Goal: Task Accomplishment & Management: Use online tool/utility

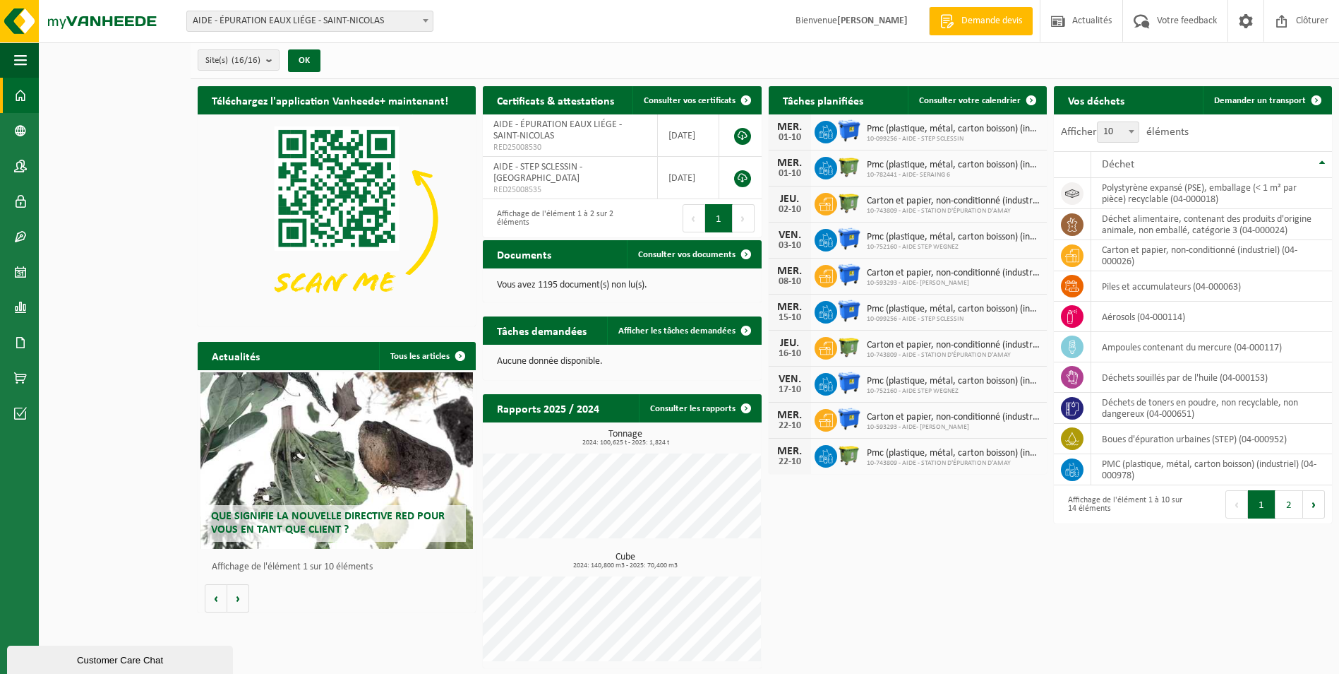
click at [423, 20] on b at bounding box center [426, 21] width 6 height 4
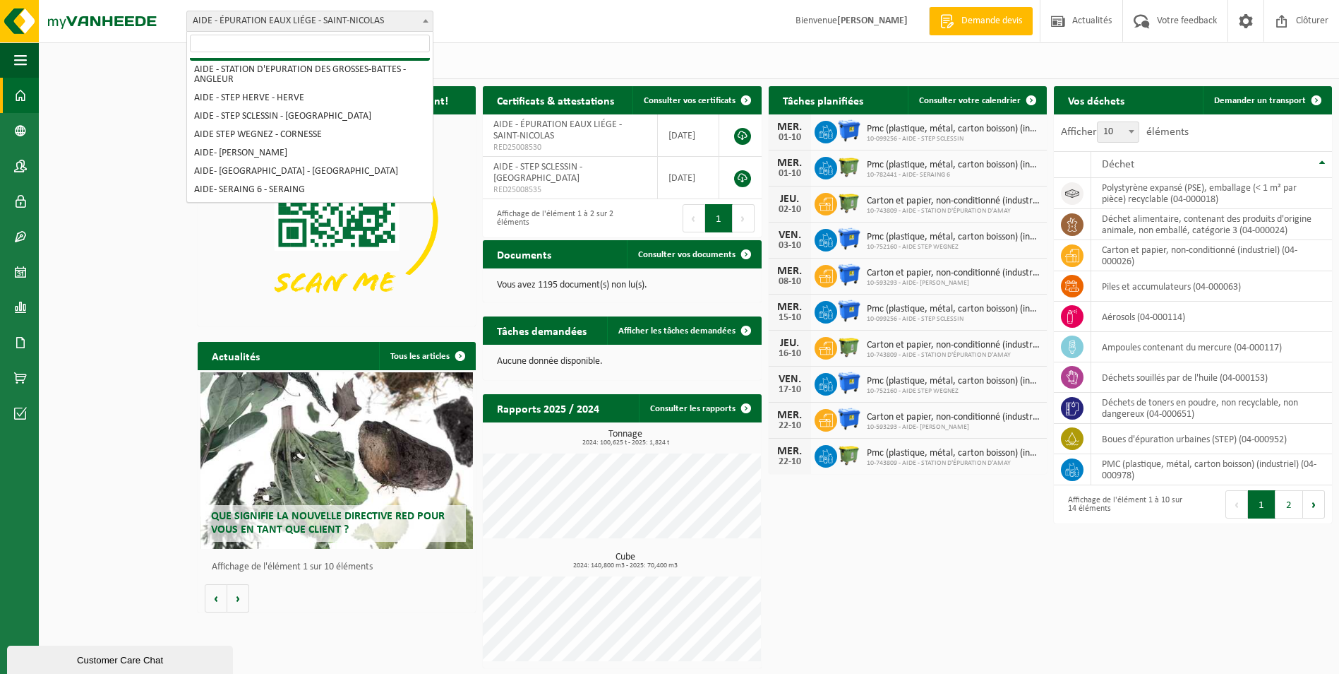
scroll to position [141, 0]
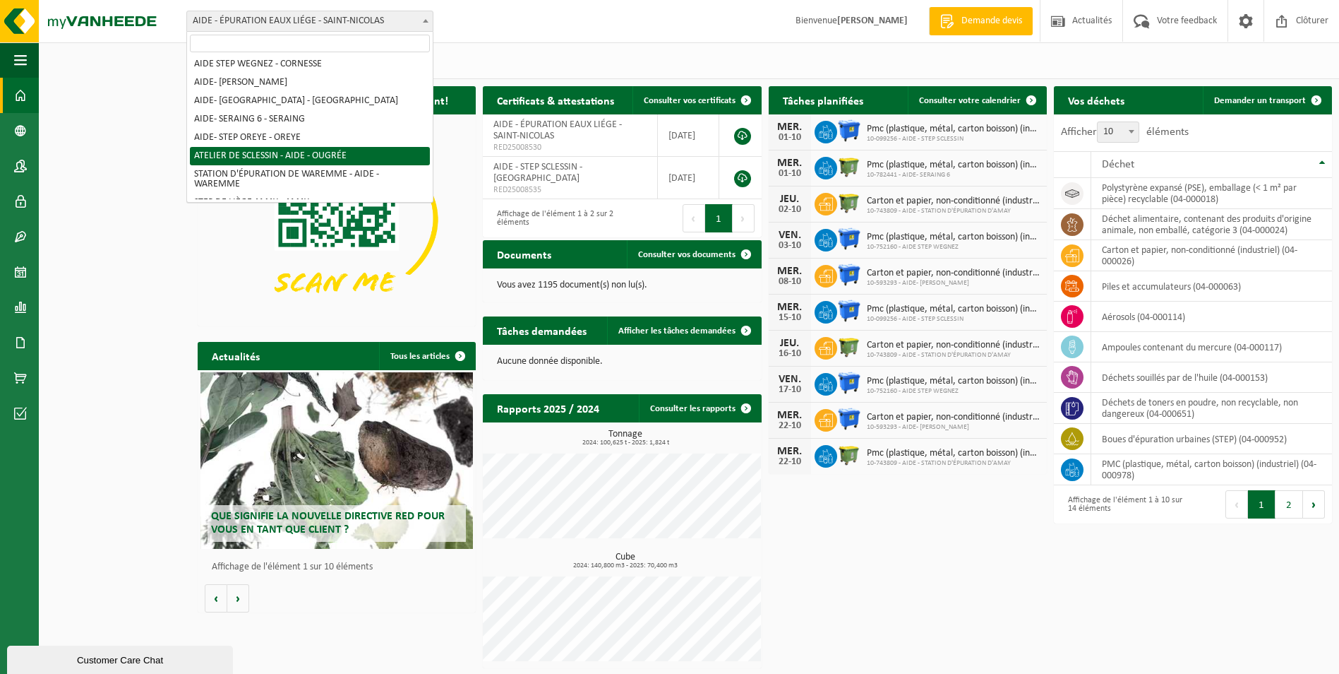
select select "7012"
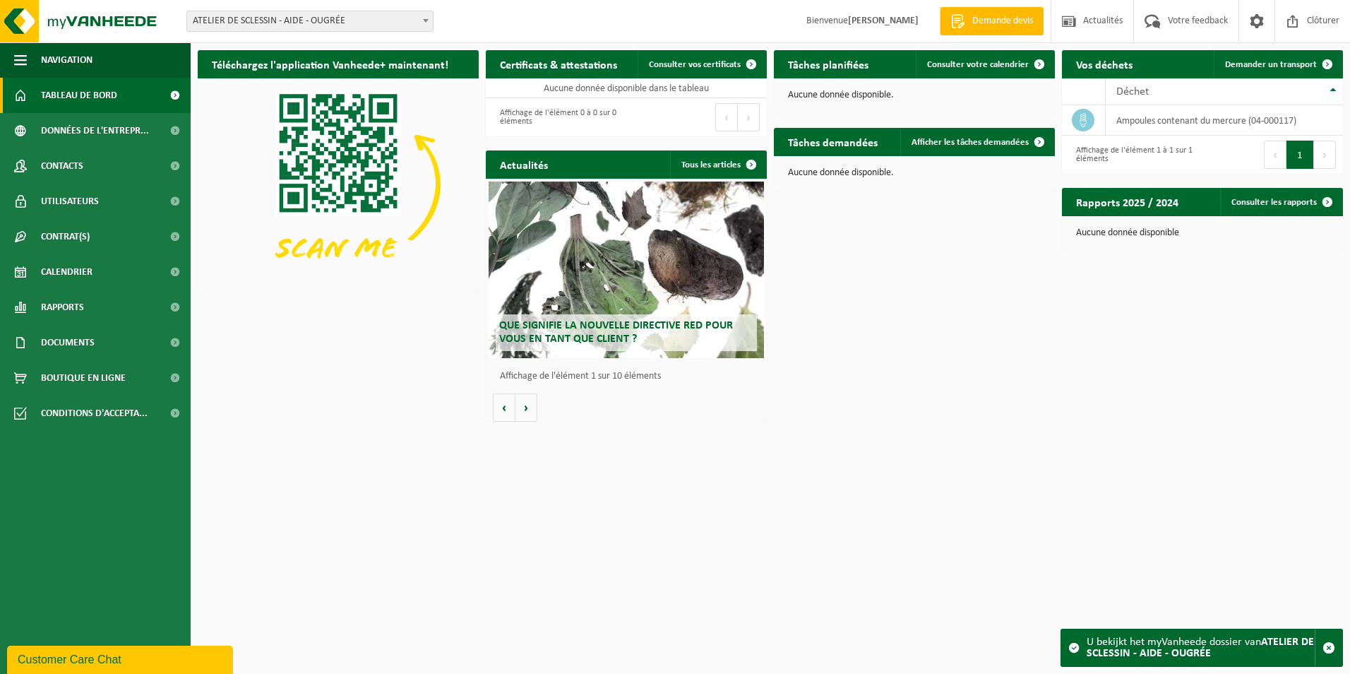
click at [425, 22] on b at bounding box center [426, 21] width 6 height 4
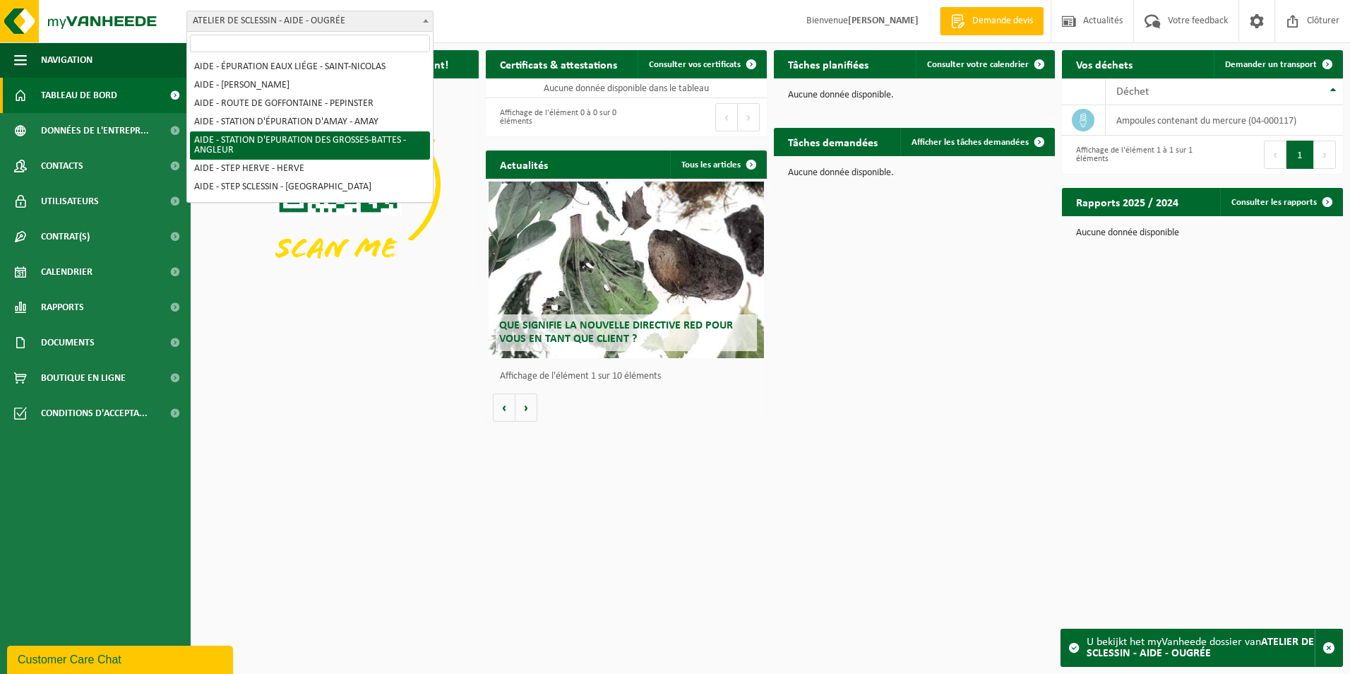
select select "140855"
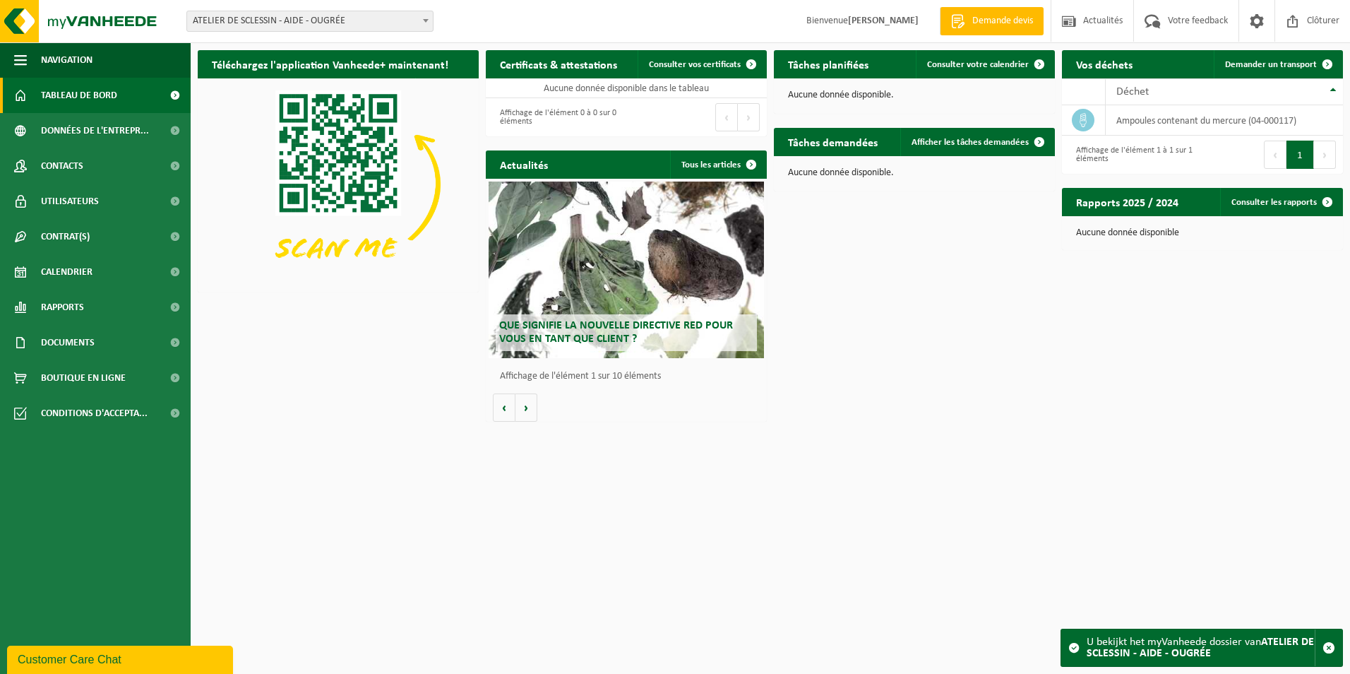
click at [425, 25] on span at bounding box center [426, 20] width 14 height 18
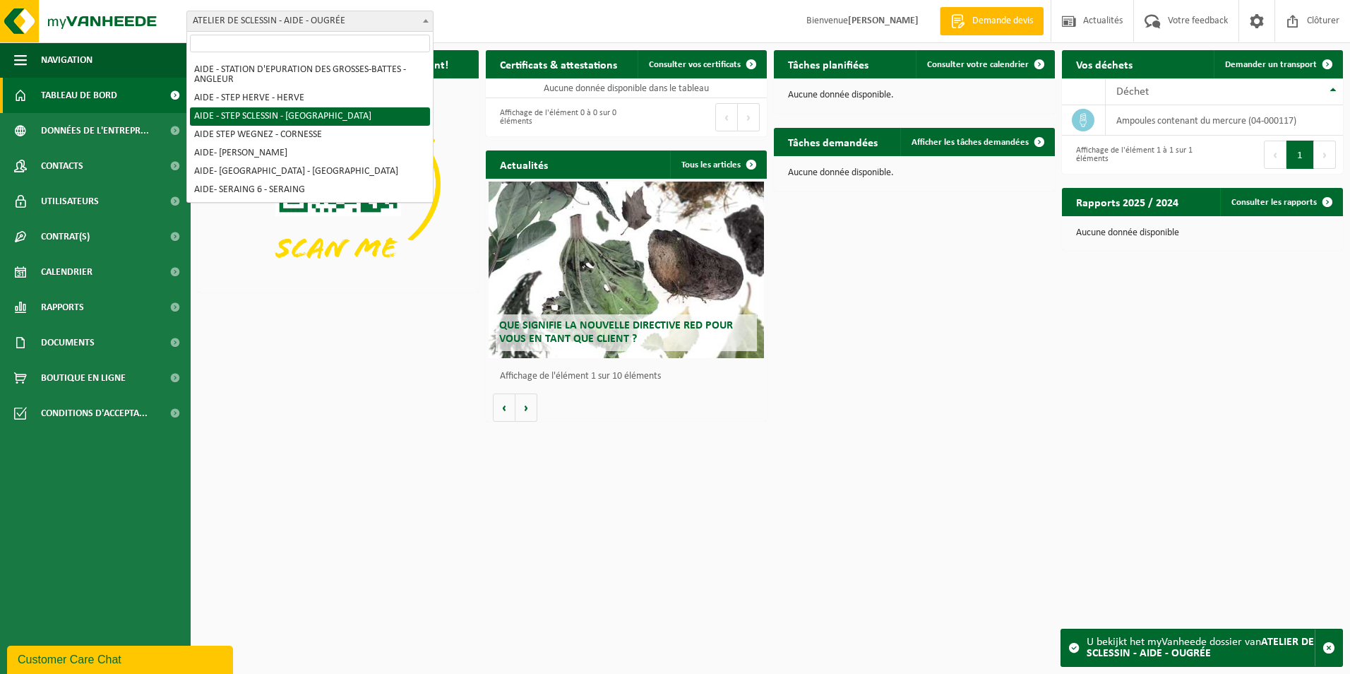
scroll to position [141, 0]
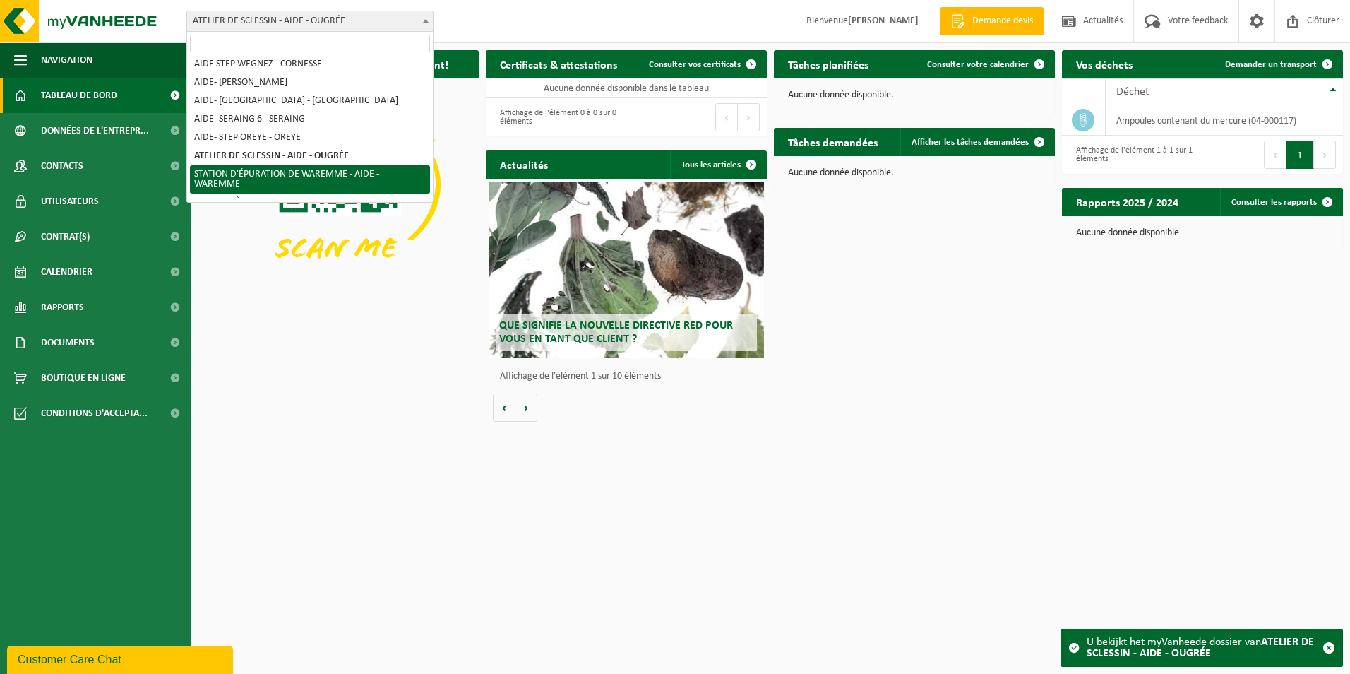
select select "35087"
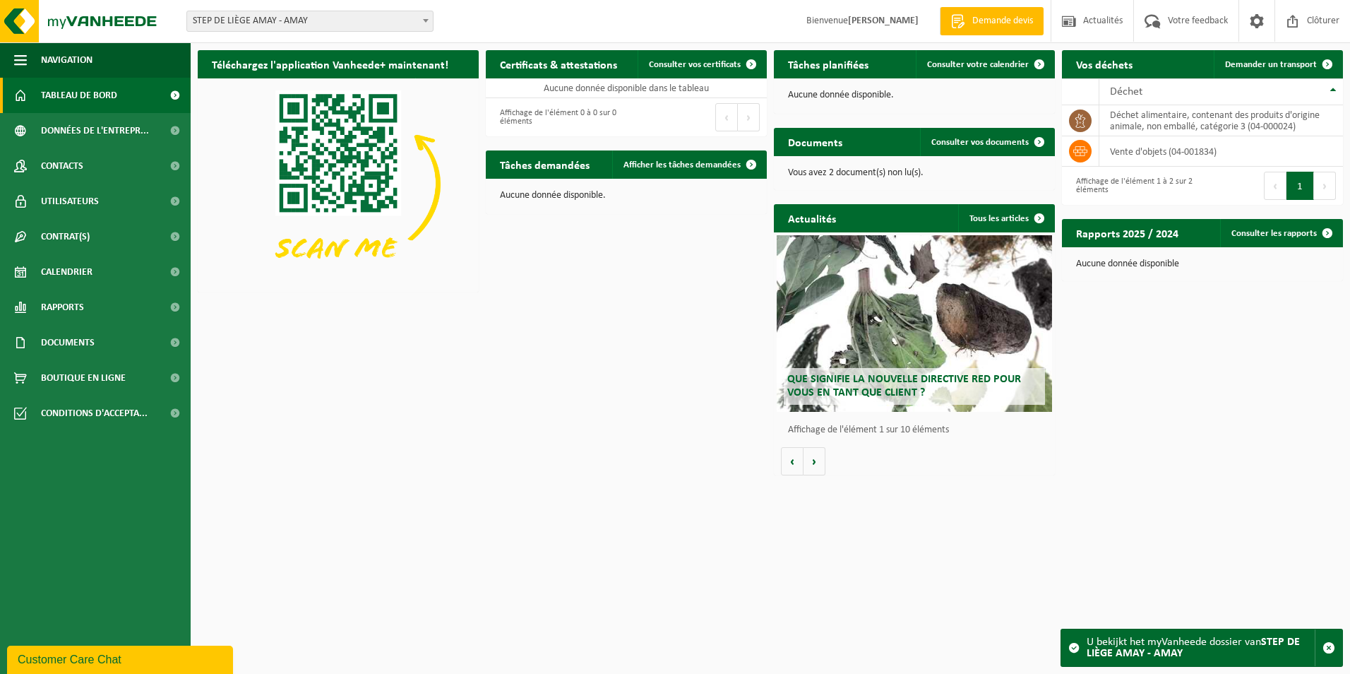
click at [421, 17] on span at bounding box center [426, 20] width 14 height 18
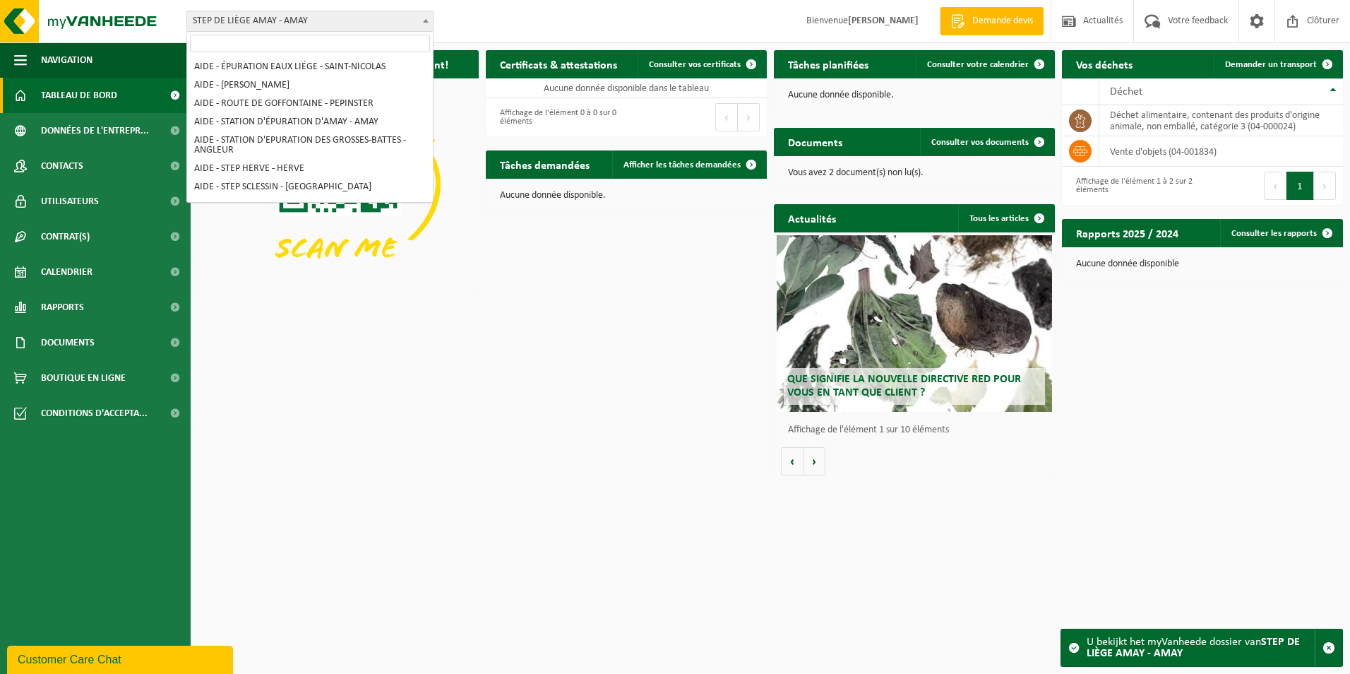
scroll to position [191, 0]
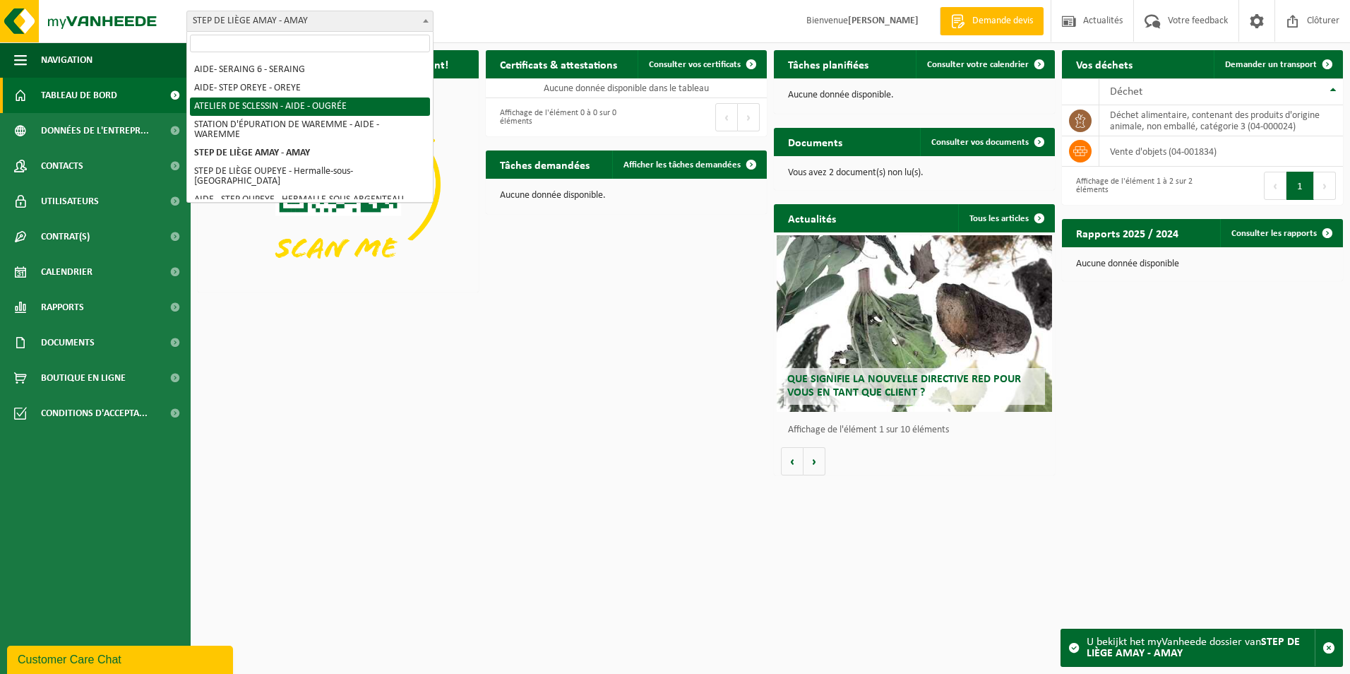
select select "7012"
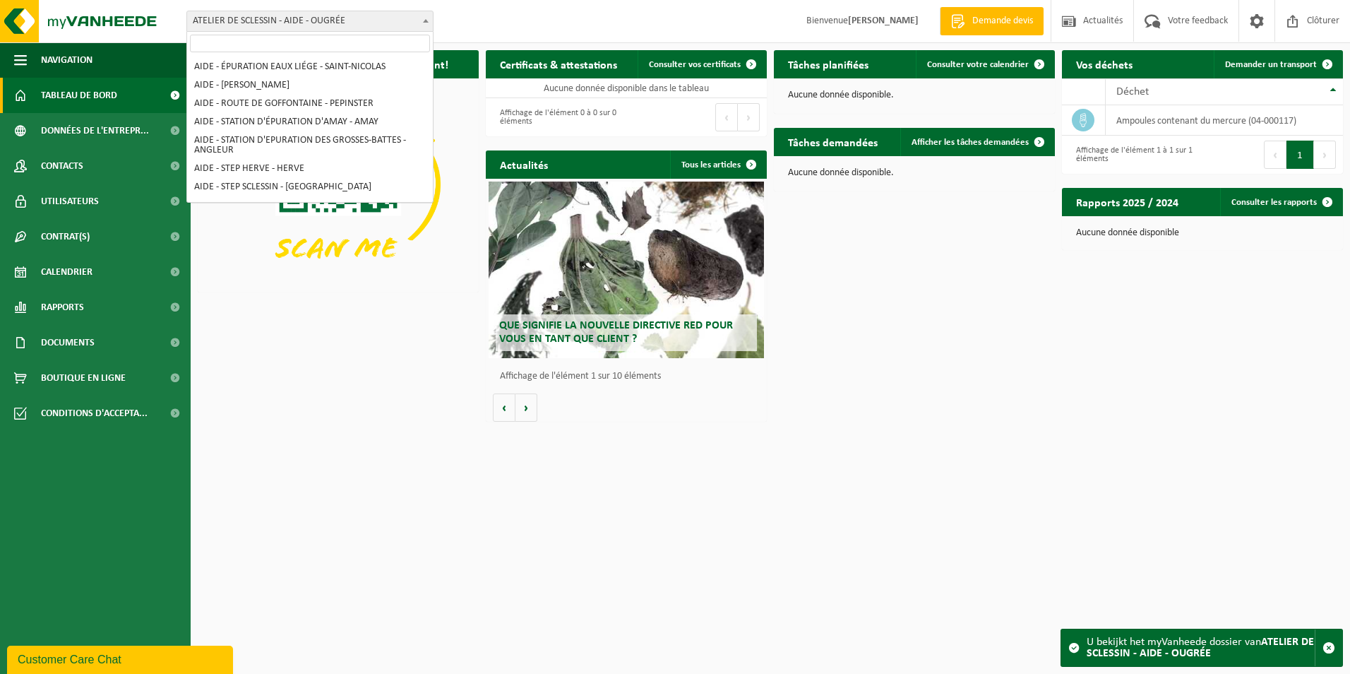
click at [419, 24] on span at bounding box center [426, 20] width 14 height 18
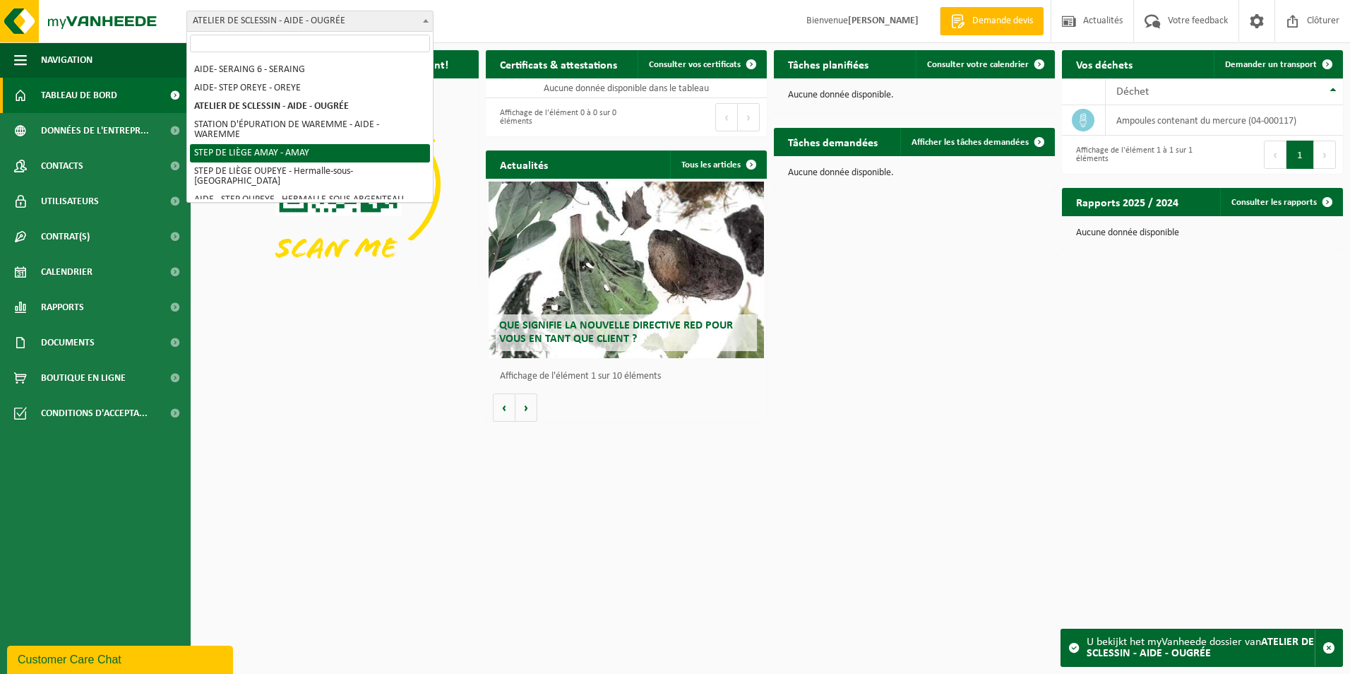
select select "119128"
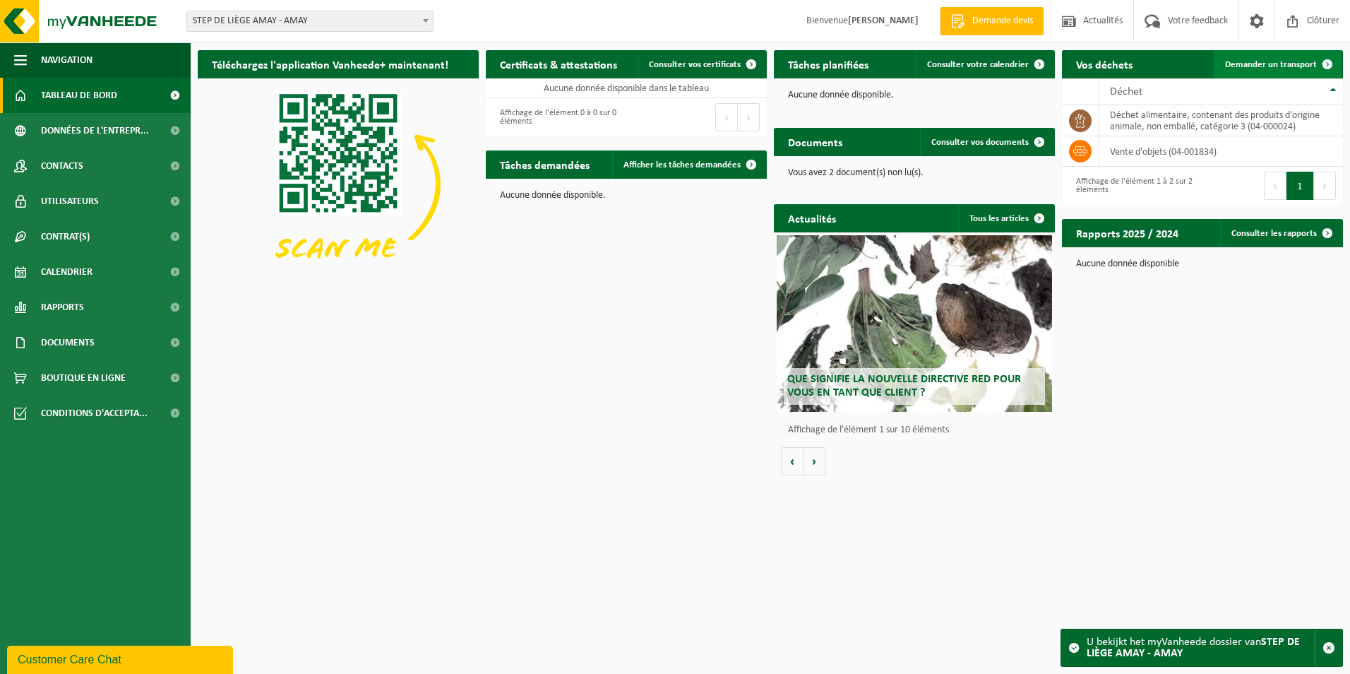
click at [1255, 70] on link "Demander un transport" at bounding box center [1278, 64] width 128 height 28
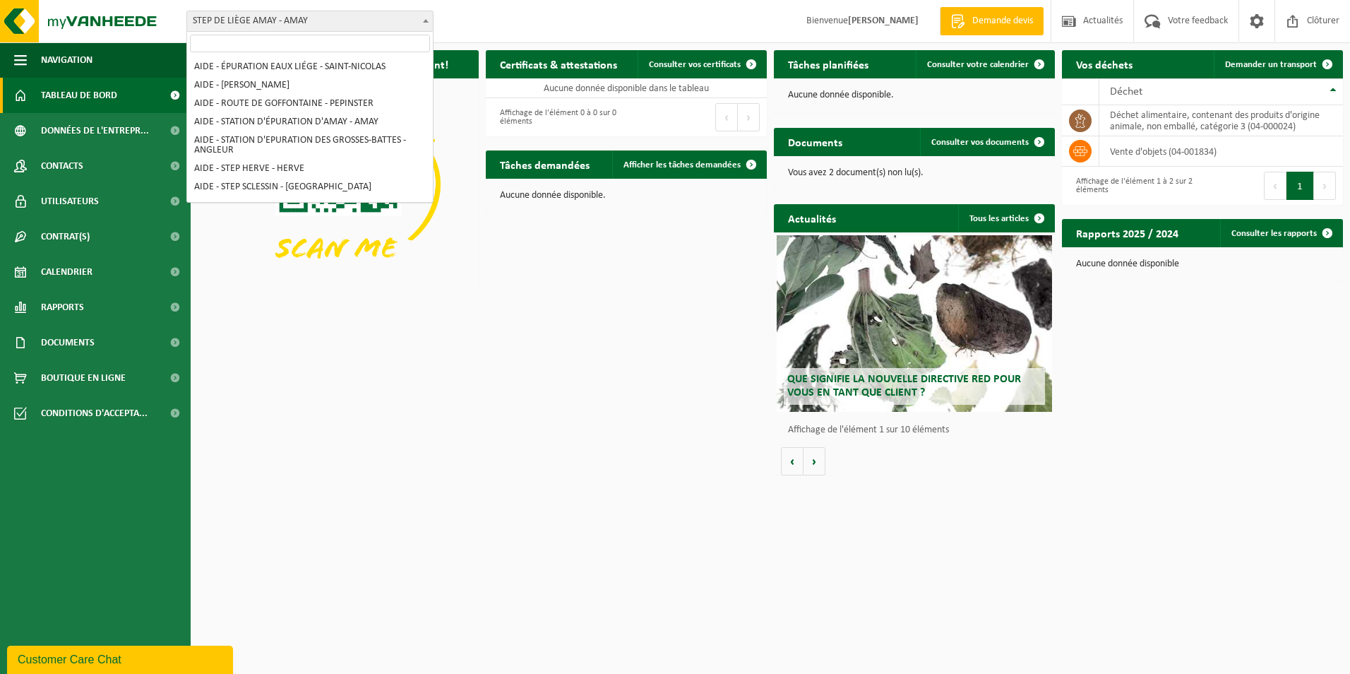
click at [426, 16] on span at bounding box center [426, 20] width 14 height 18
select select "6605"
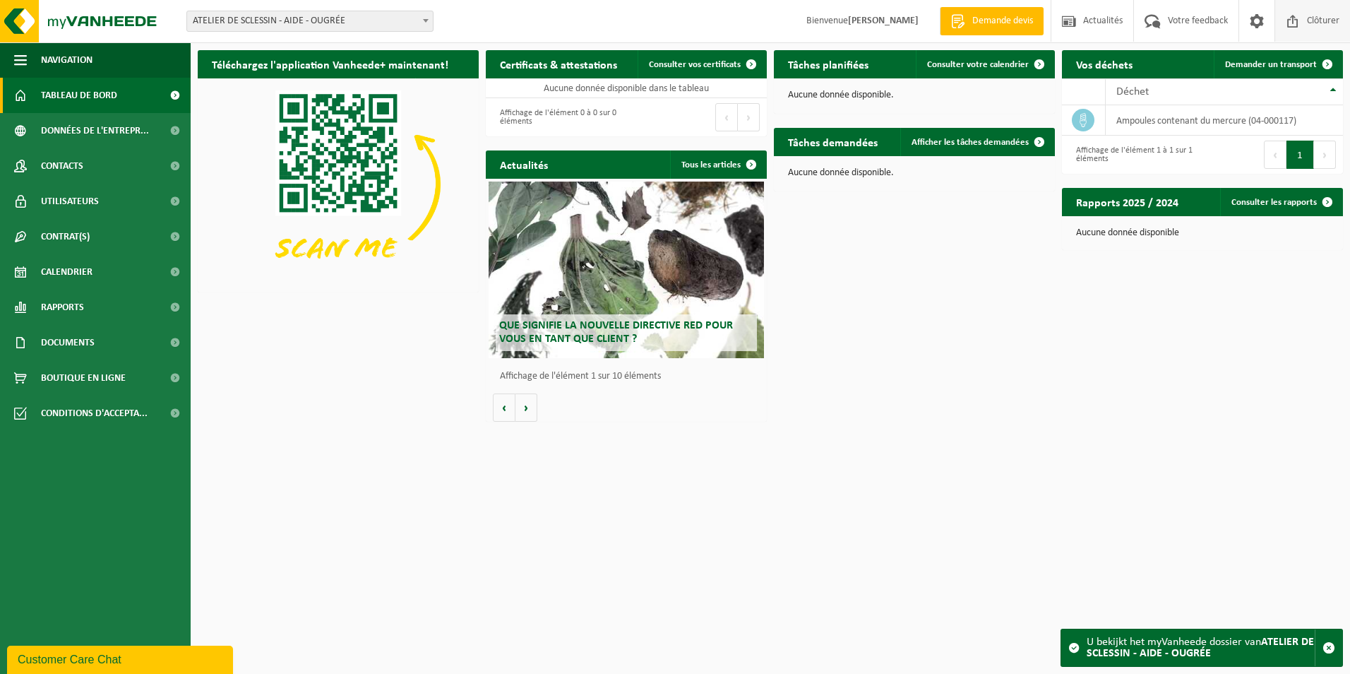
click at [1298, 18] on span at bounding box center [1292, 21] width 21 height 42
